Goal: Information Seeking & Learning: Learn about a topic

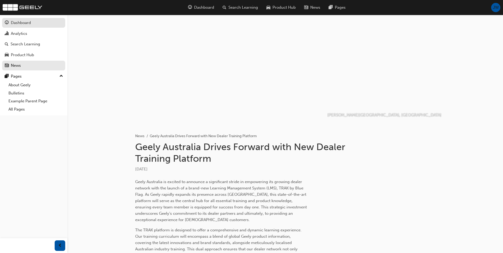
click at [35, 24] on div "Dashboard" at bounding box center [34, 23] width 58 height 7
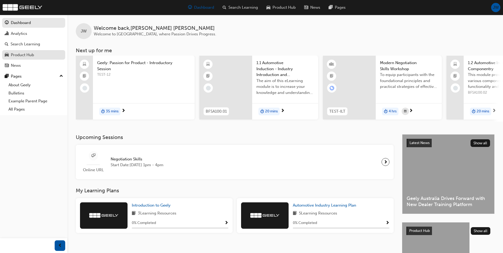
click at [12, 54] on div "Product Hub" at bounding box center [22, 55] width 23 height 6
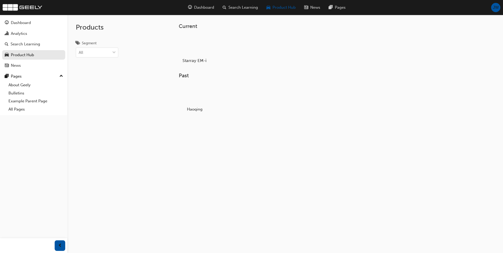
click at [187, 48] on div at bounding box center [194, 45] width 29 height 21
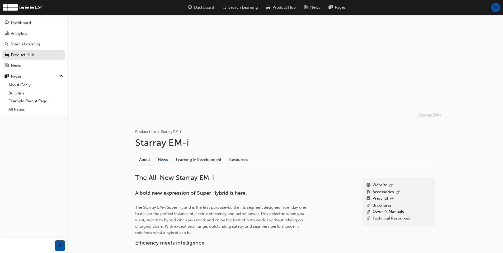
click at [167, 164] on link "News" at bounding box center [163, 160] width 18 height 10
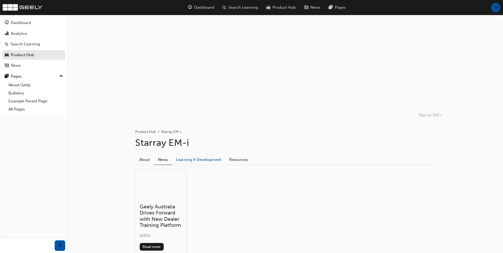
click at [211, 159] on link "Learning & Development" at bounding box center [198, 160] width 53 height 10
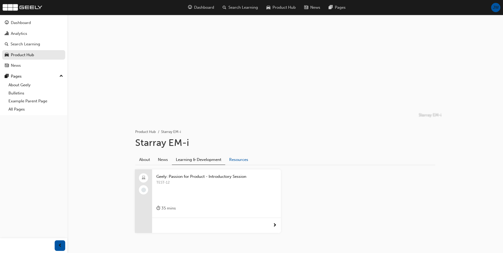
click at [249, 161] on link "Resources" at bounding box center [238, 160] width 27 height 10
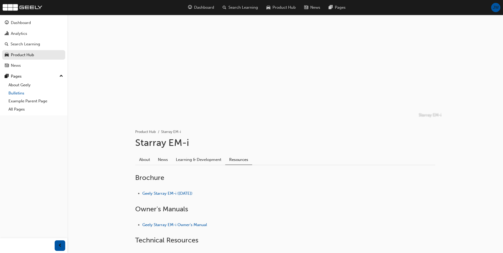
click at [23, 92] on link "Bulletins" at bounding box center [35, 93] width 59 height 8
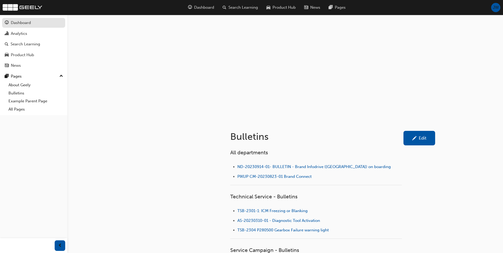
click at [37, 23] on div "Dashboard" at bounding box center [34, 23] width 58 height 7
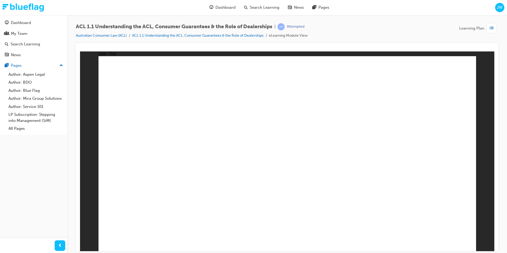
drag, startPoint x: 430, startPoint y: 209, endPoint x: 431, endPoint y: 212, distance: 3.0
